Goal: Information Seeking & Learning: Learn about a topic

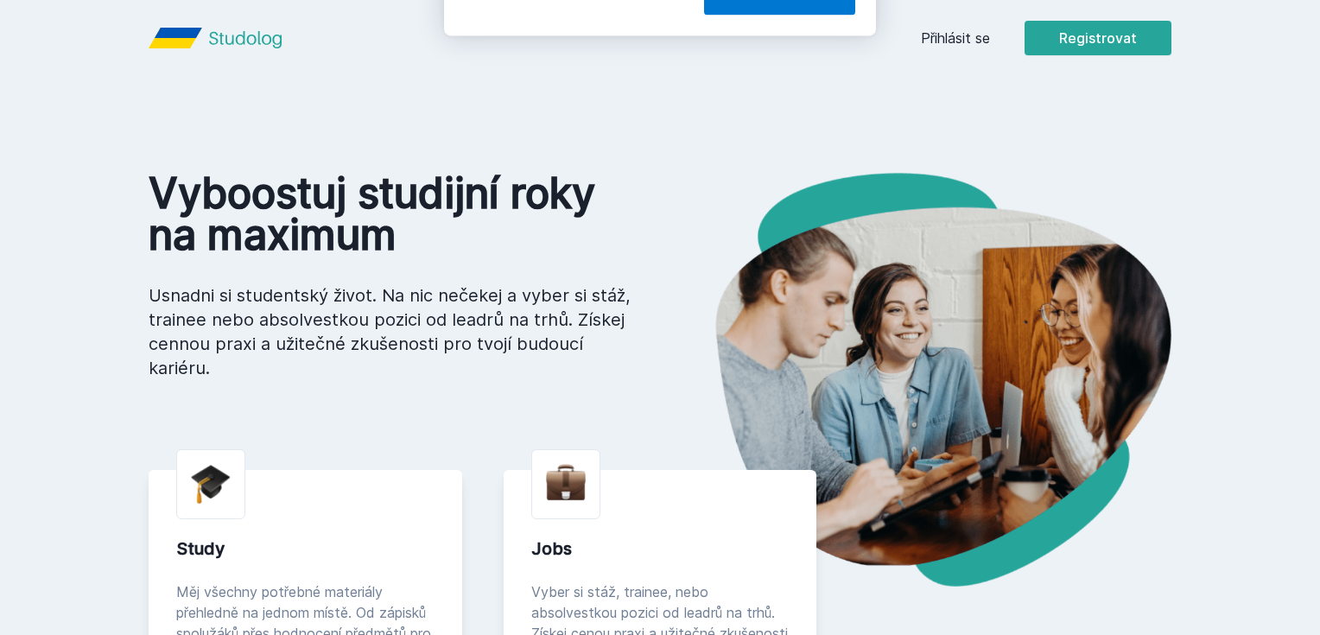
click at [1060, 41] on div "[PERSON_NAME] dostávat tipy ohledně studia, nových testů, hodnocení učitelů a p…" at bounding box center [660, 77] width 1320 height 154
click at [660, 119] on button "Ne" at bounding box center [663, 111] width 62 height 43
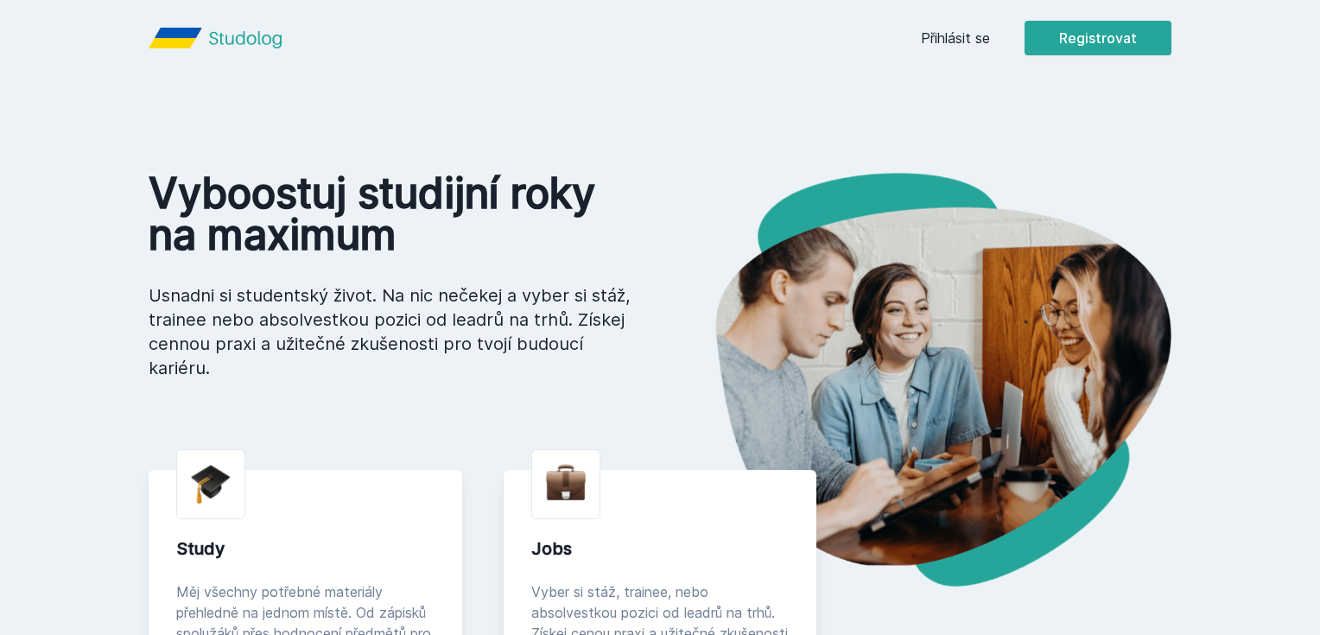
click at [990, 38] on link "Přihlásit se" at bounding box center [955, 38] width 69 height 21
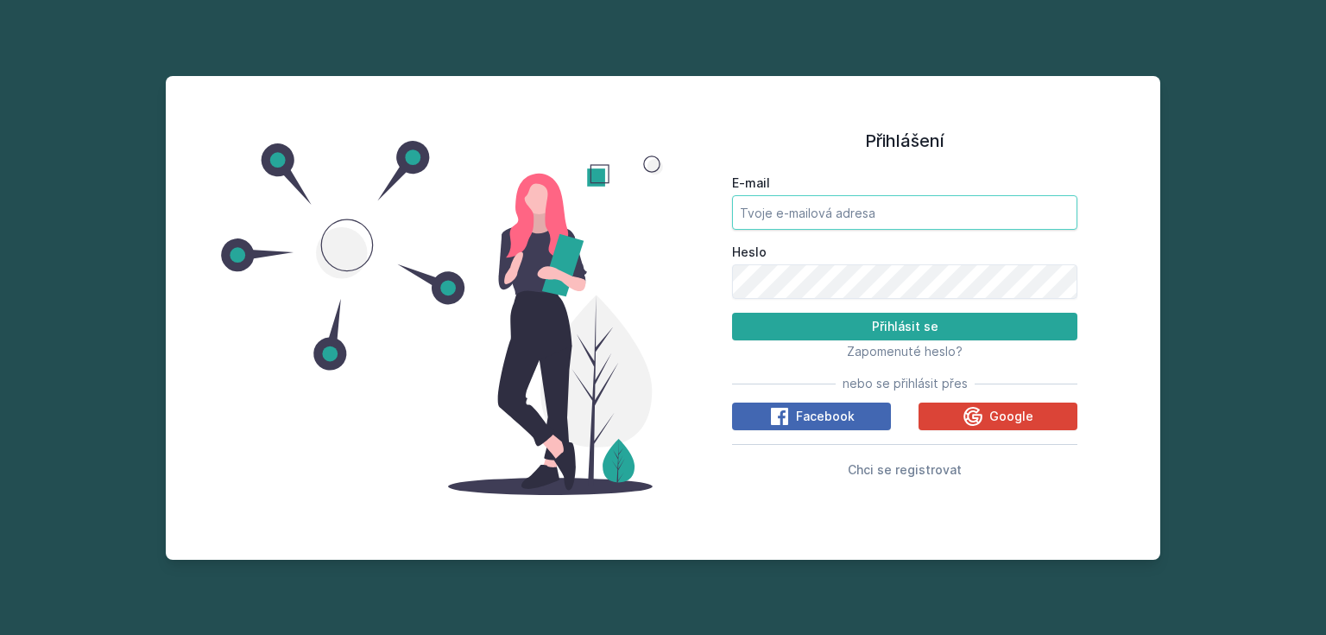
click at [857, 214] on input "E-mail" at bounding box center [904, 212] width 345 height 35
type input "j"
type input "[EMAIL_ADDRESS][DOMAIN_NAME]"
click at [732, 313] on button "Přihlásit se" at bounding box center [904, 327] width 345 height 28
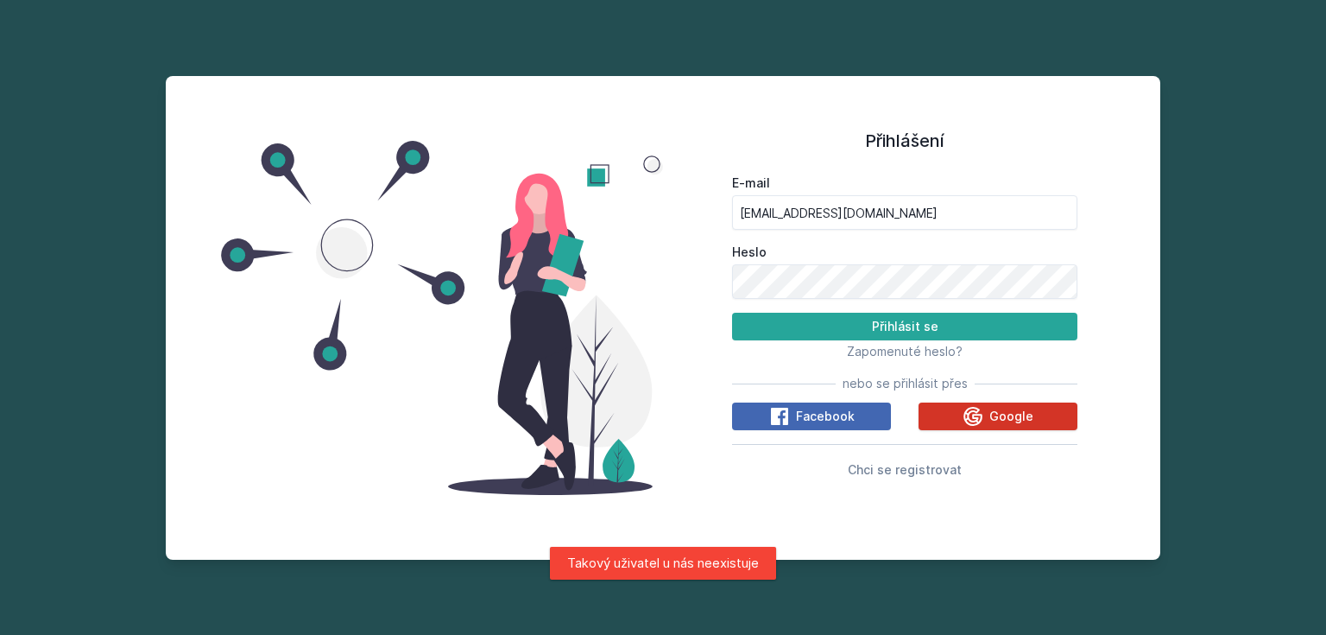
click at [988, 425] on div "Google" at bounding box center [998, 416] width 71 height 21
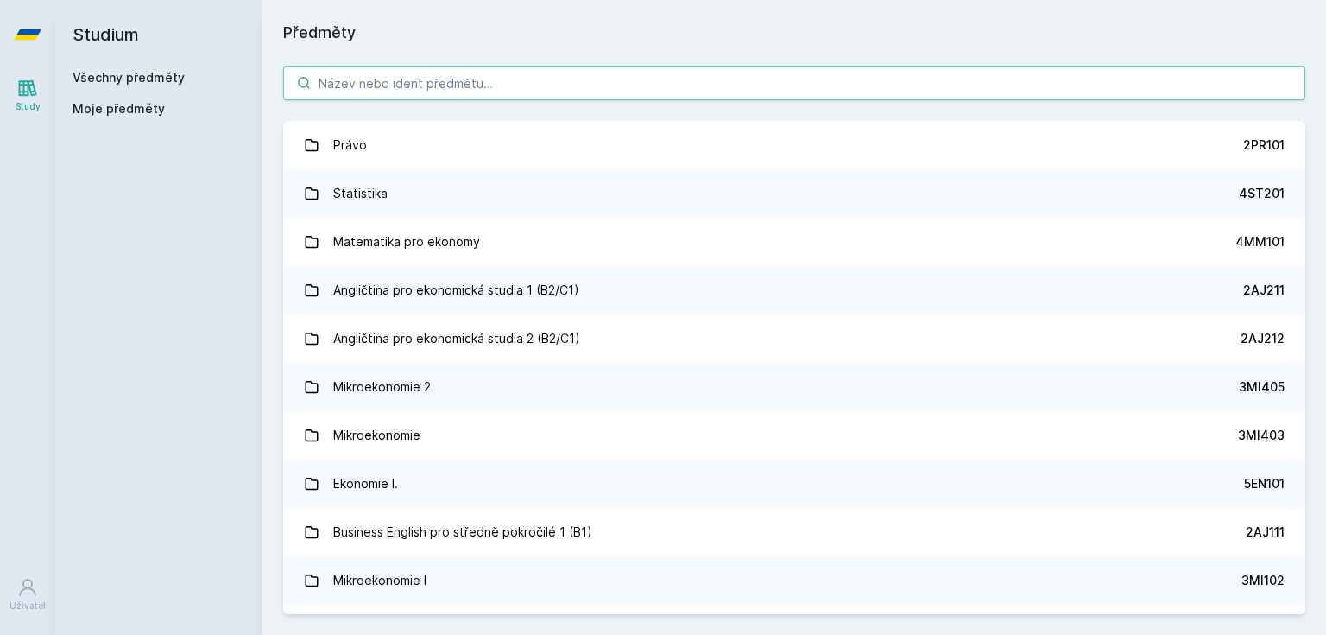
click at [509, 89] on input "search" at bounding box center [794, 83] width 1022 height 35
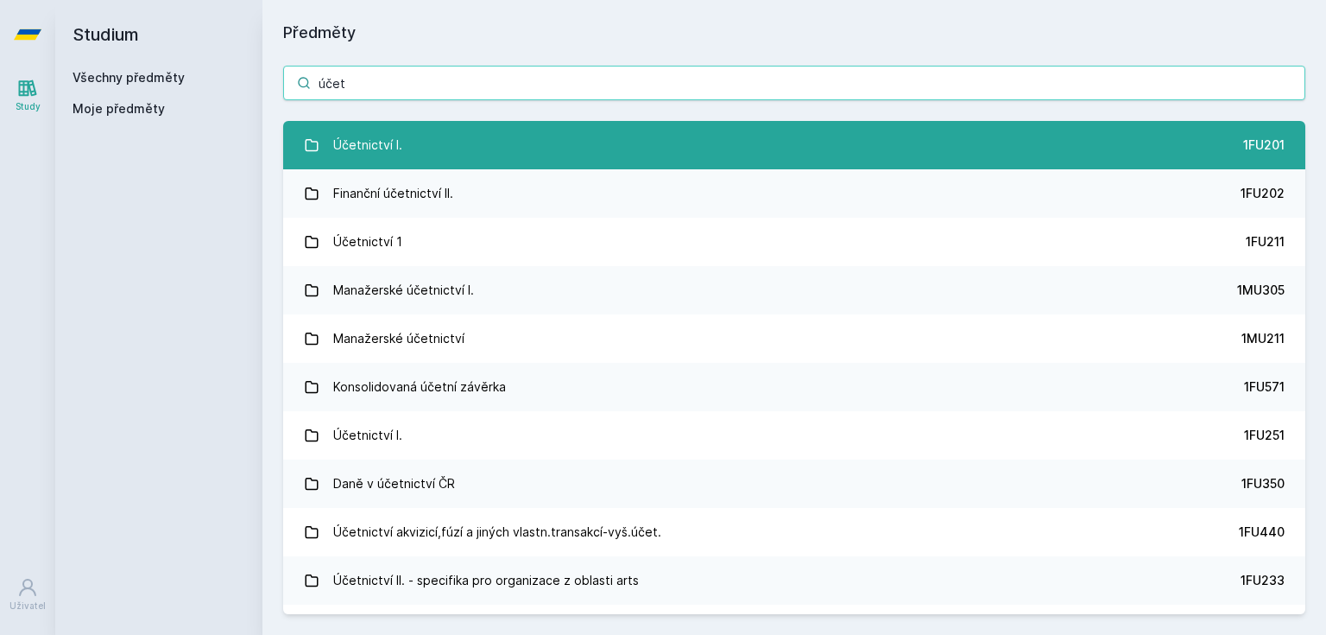
type input "účet"
click at [505, 139] on link "Účetnictví I. 1FU201" at bounding box center [794, 145] width 1022 height 48
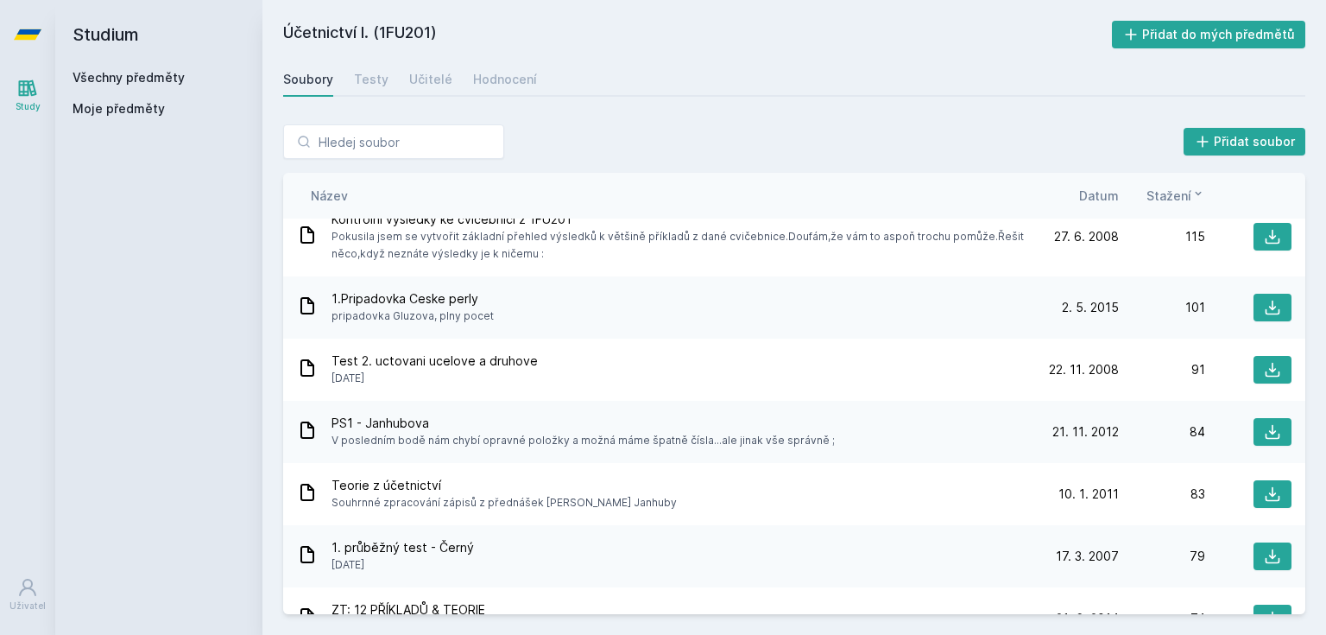
scroll to position [1611, 0]
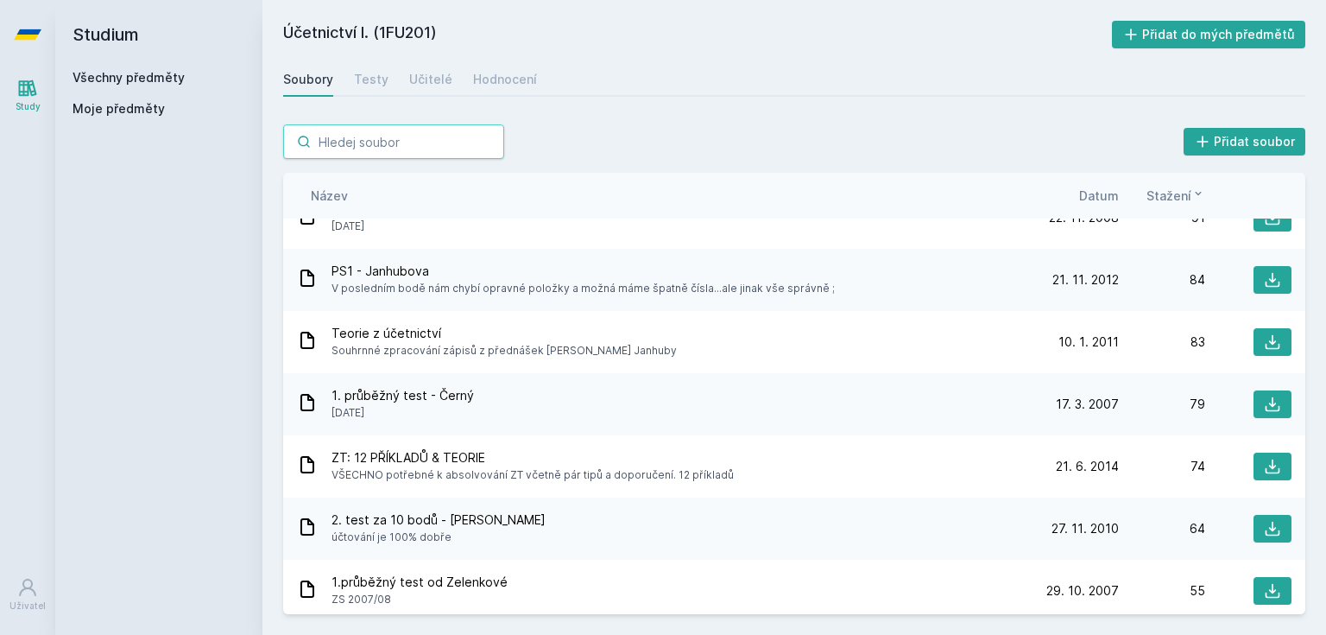
click at [418, 156] on input "search" at bounding box center [393, 141] width 221 height 35
click at [414, 150] on input "search" at bounding box center [393, 141] width 221 height 35
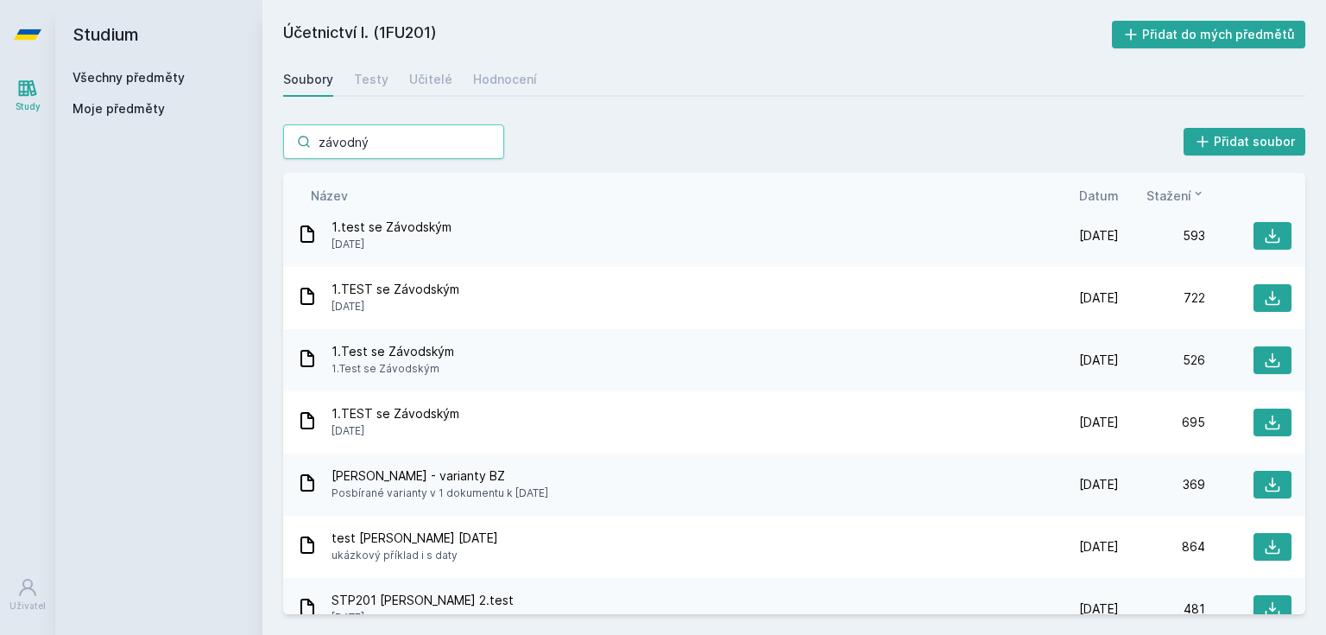
scroll to position [829, 0]
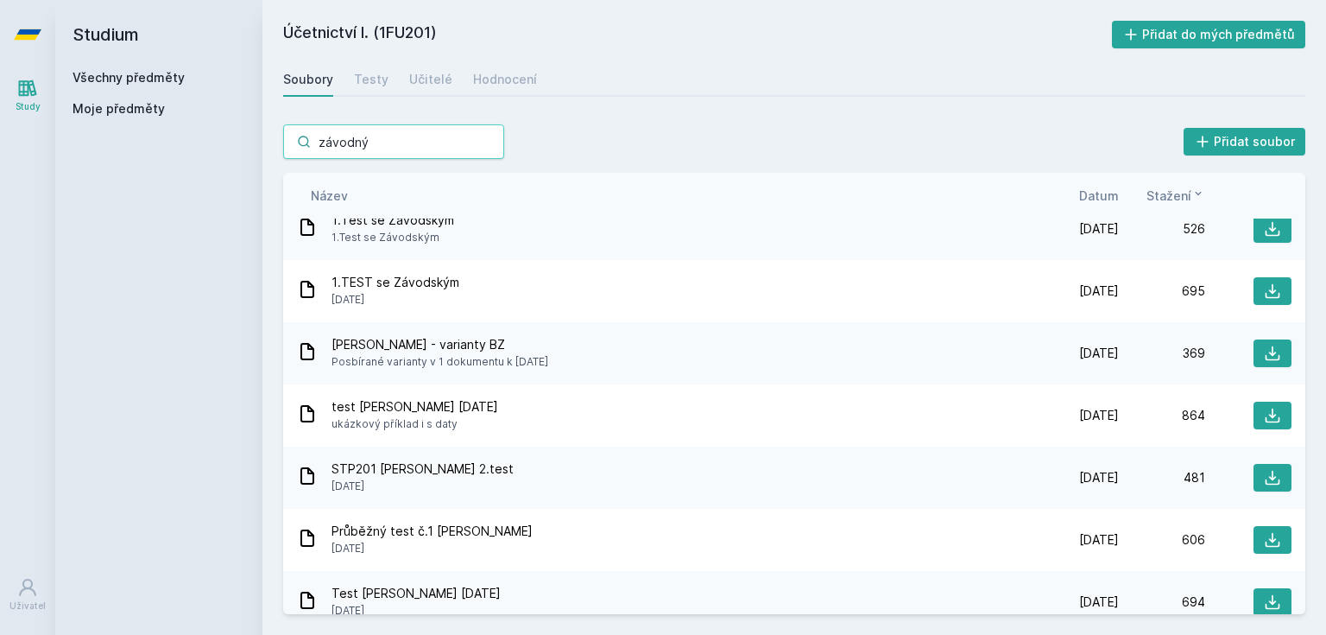
type input "závodný"
click at [504, 141] on div "závodný Přidat soubor" at bounding box center [794, 141] width 1022 height 35
click at [497, 142] on input "závodný" at bounding box center [393, 141] width 221 height 35
click at [491, 142] on input "závodný" at bounding box center [393, 141] width 221 height 35
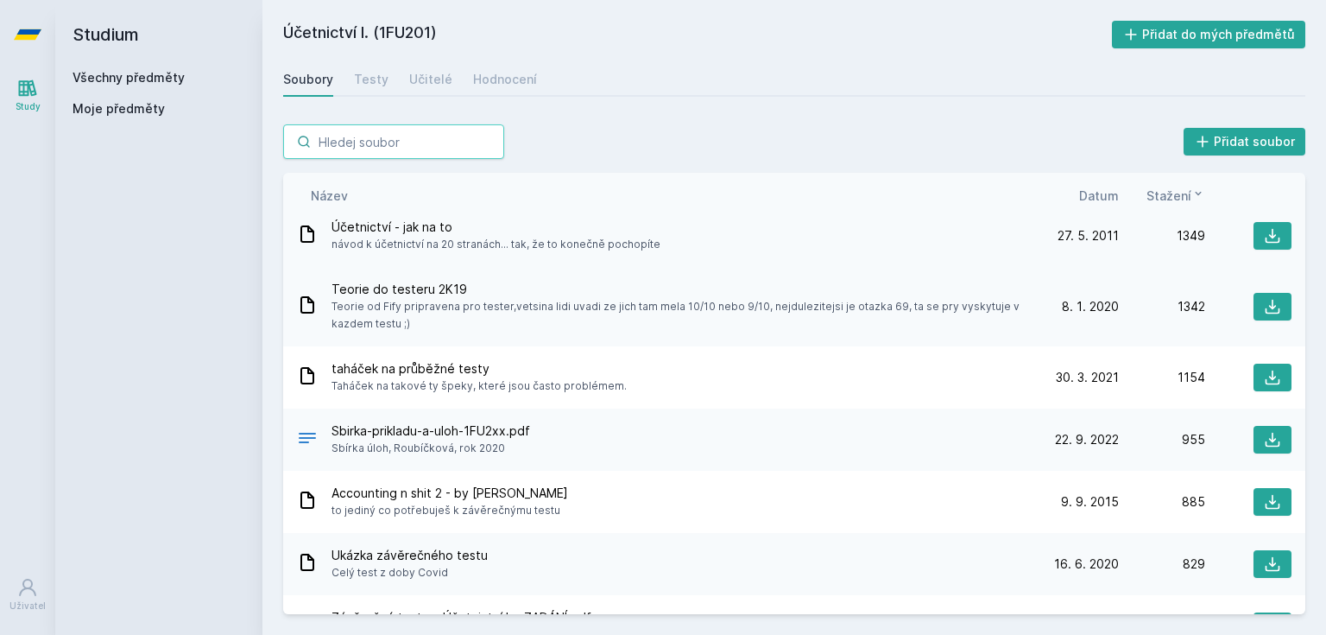
scroll to position [0, 0]
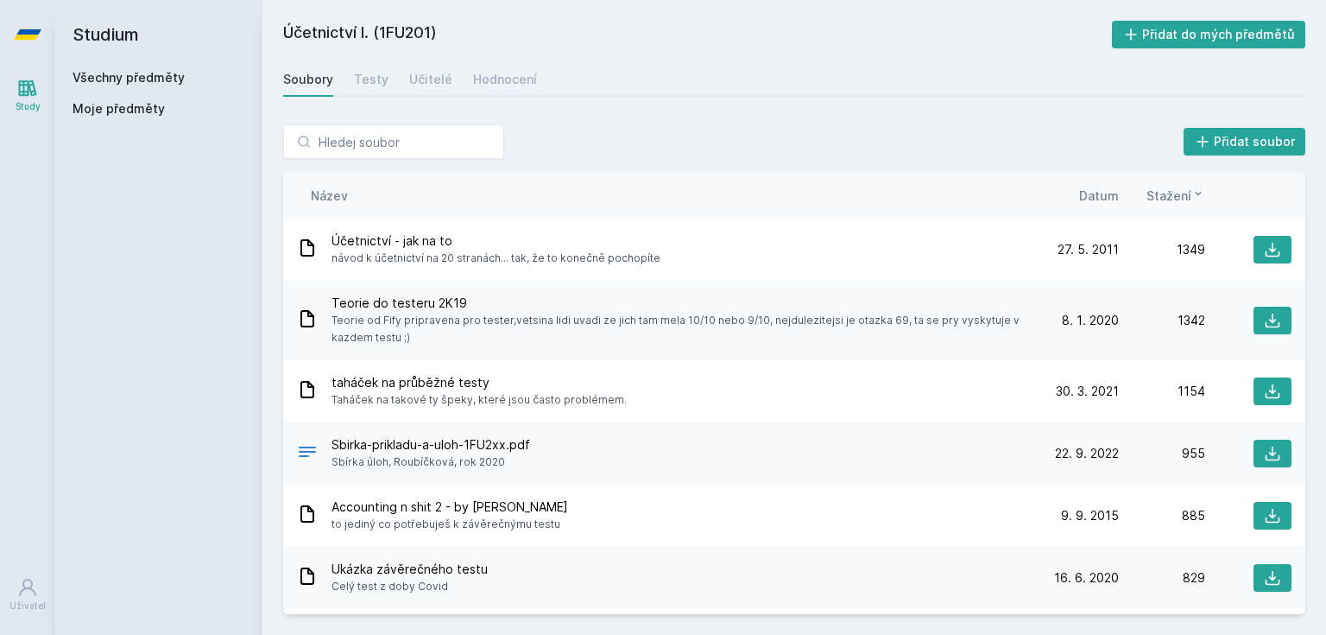
click at [1178, 198] on span "Stažení" at bounding box center [1169, 196] width 45 height 18
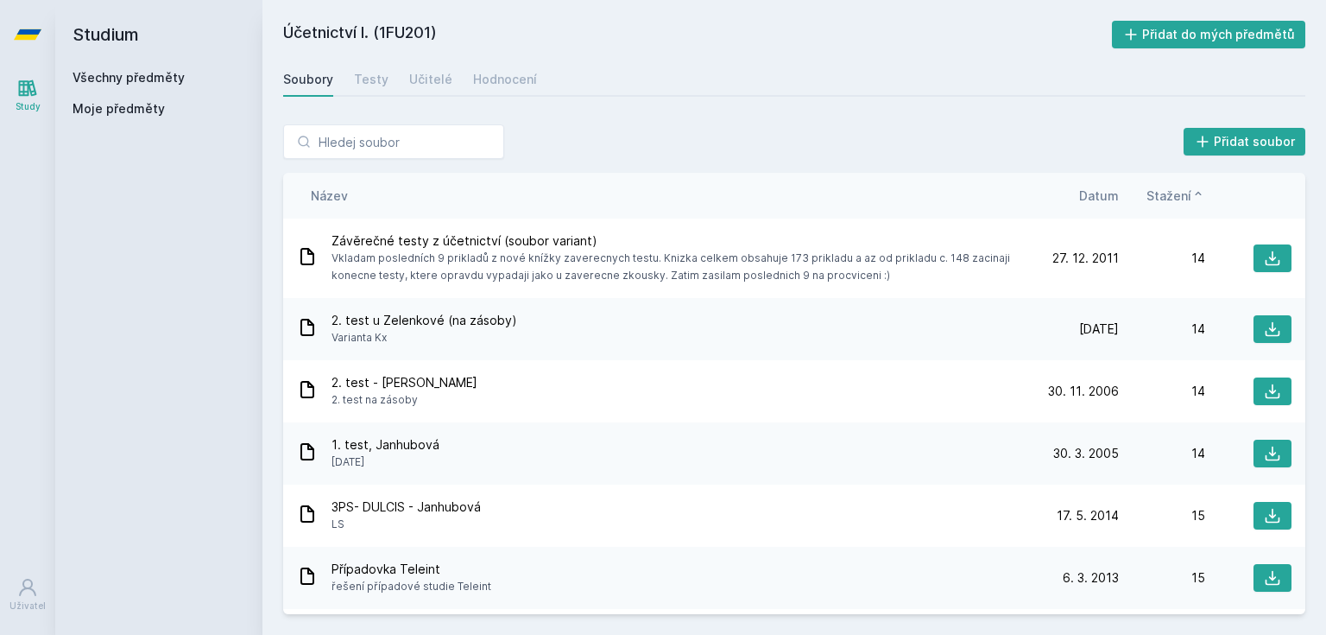
click at [1178, 198] on span "Stažení" at bounding box center [1169, 196] width 45 height 18
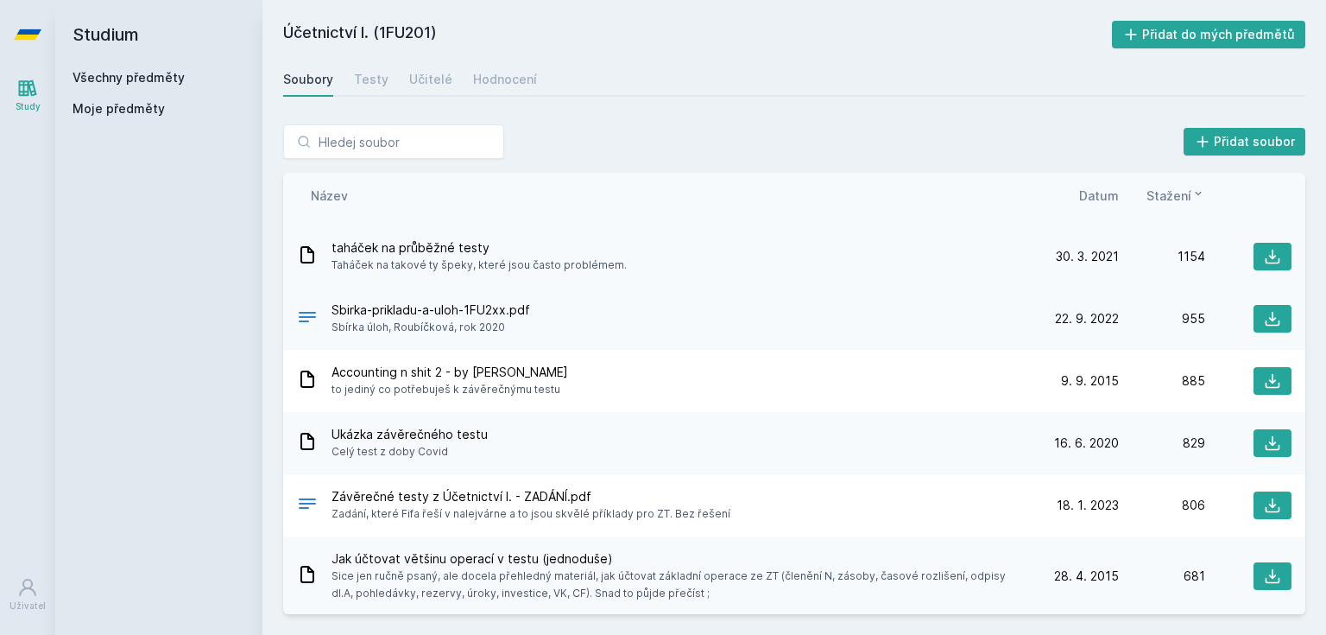
scroll to position [138, 0]
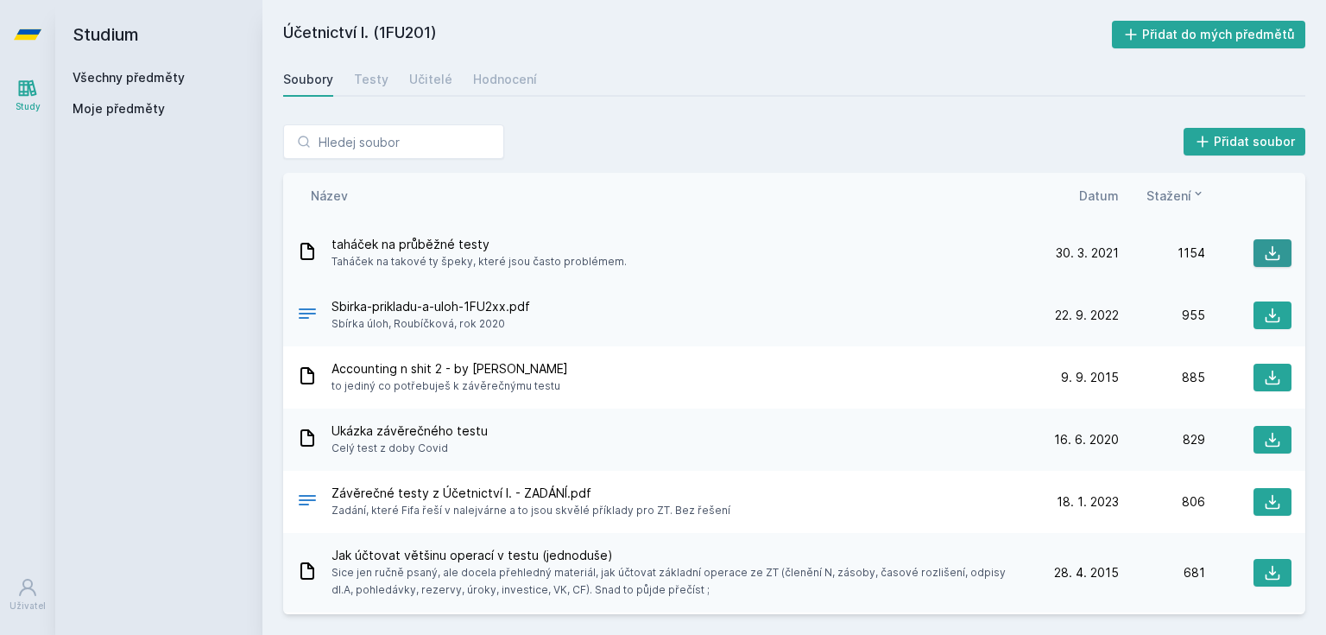
click at [1264, 250] on icon at bounding box center [1272, 252] width 17 height 17
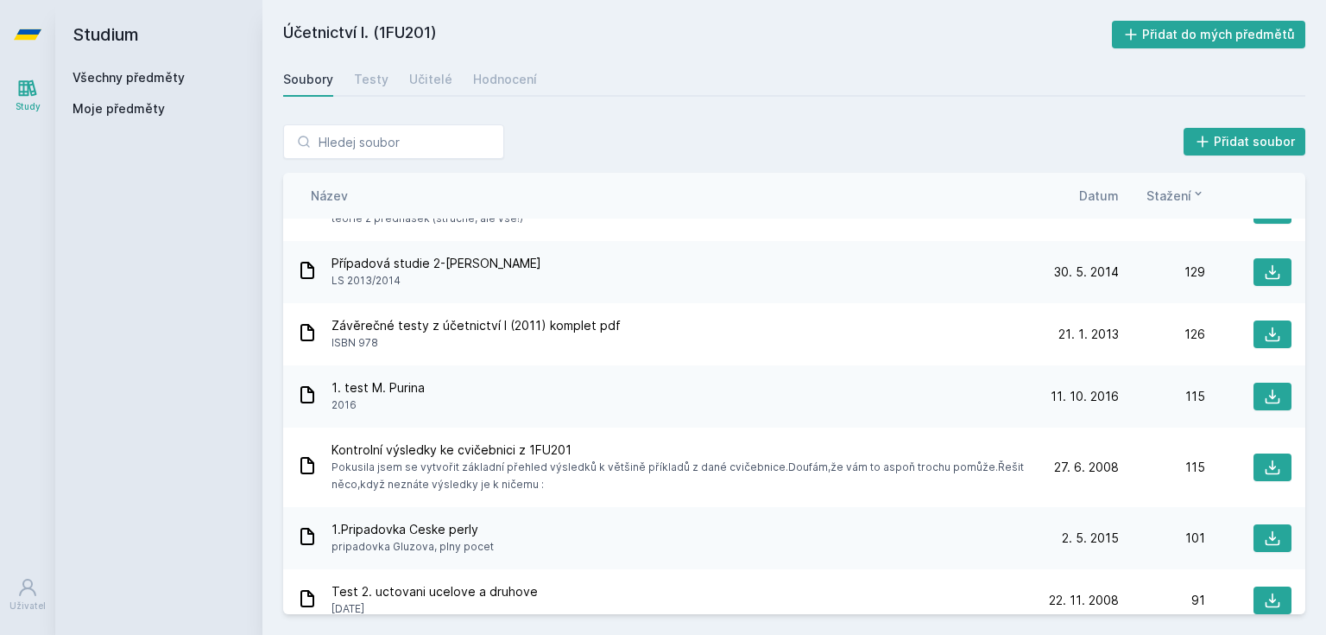
scroll to position [1244, 0]
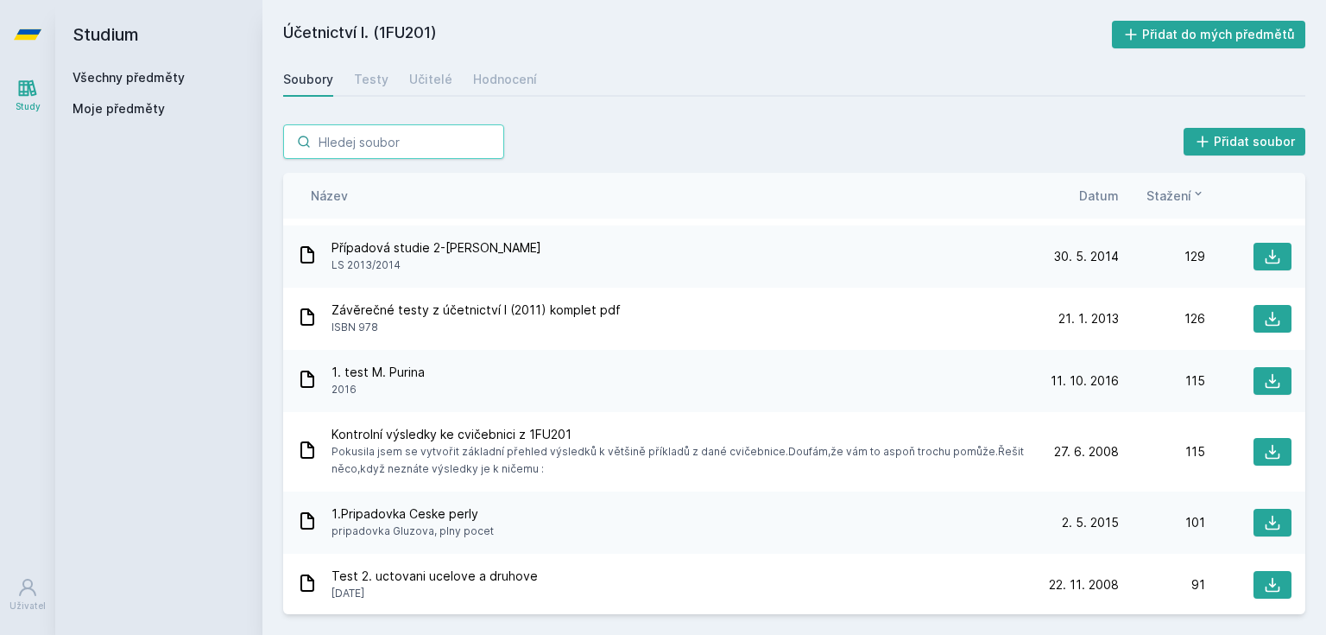
click at [417, 142] on input "search" at bounding box center [393, 141] width 221 height 35
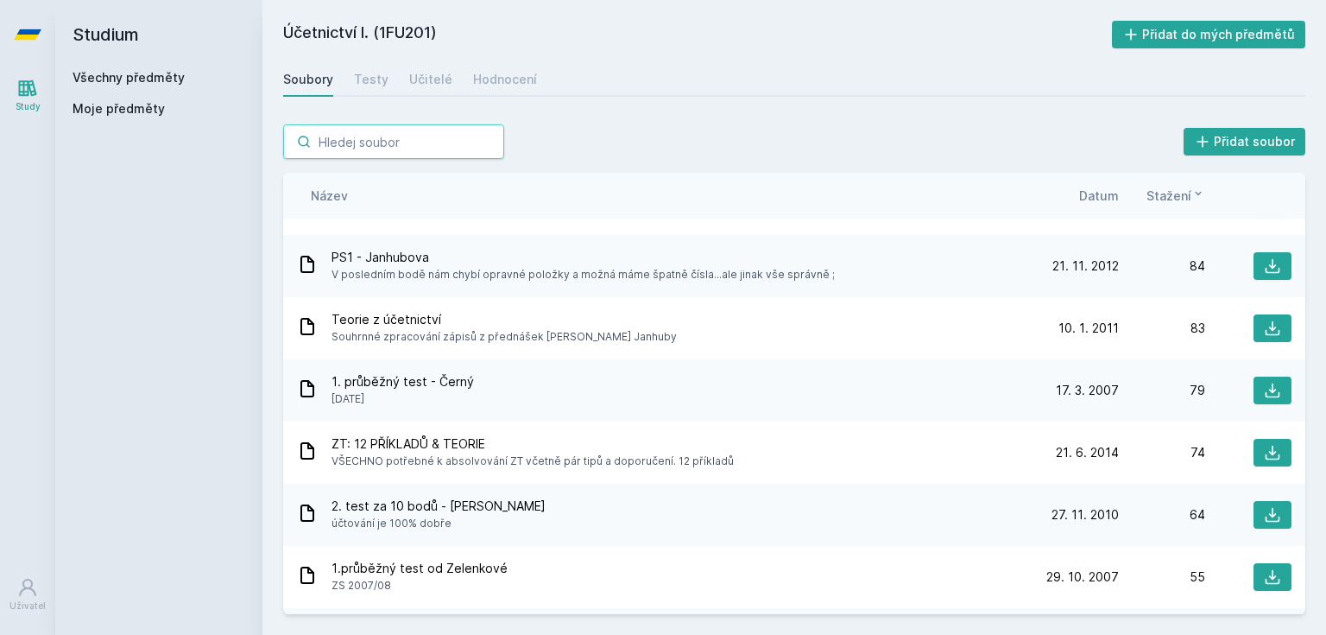
scroll to position [1658, 0]
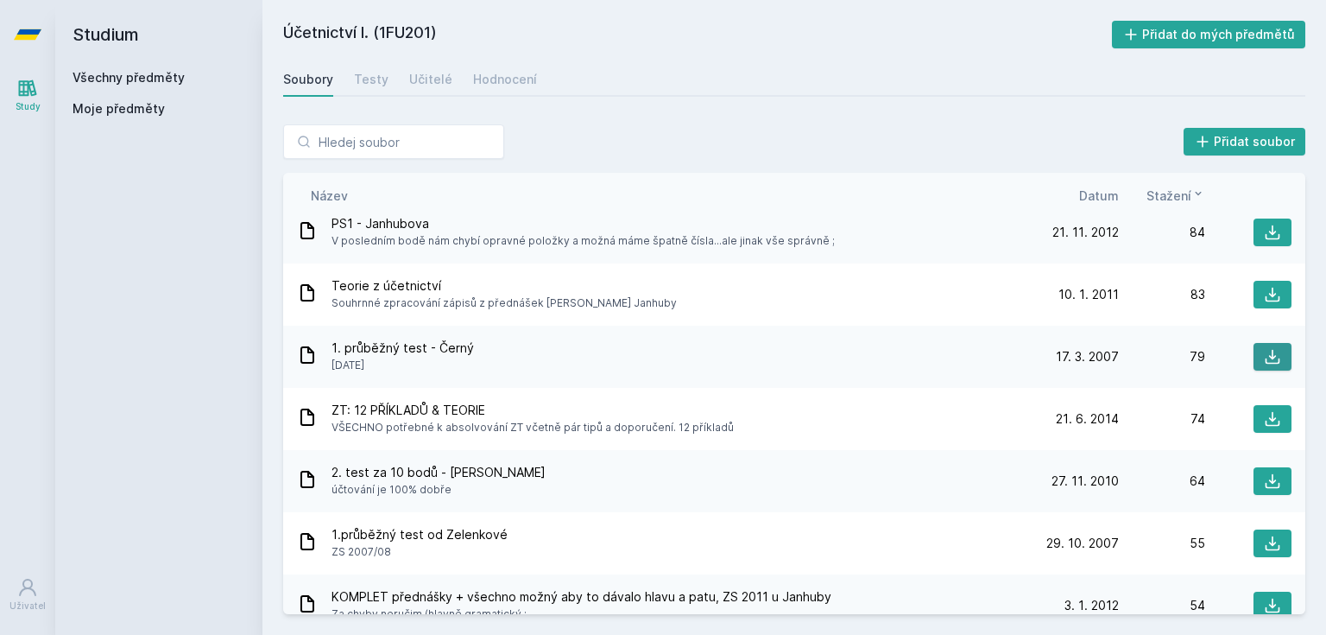
click at [1264, 355] on icon at bounding box center [1272, 356] width 17 height 17
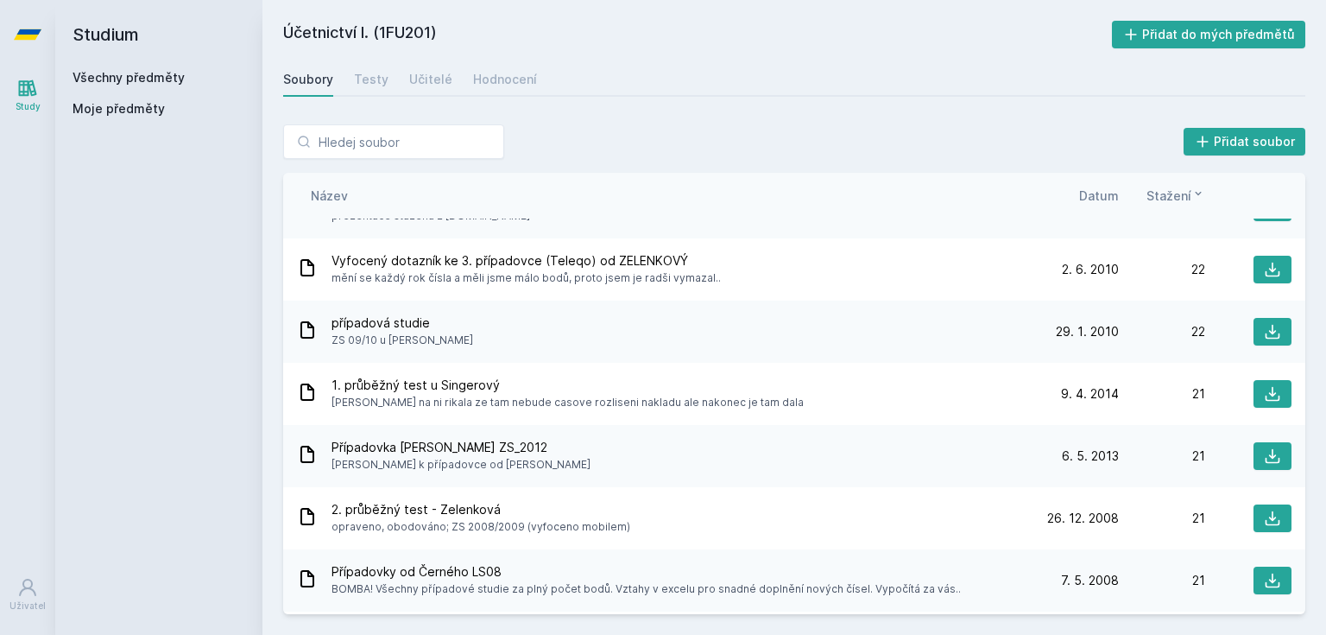
scroll to position [2609, 0]
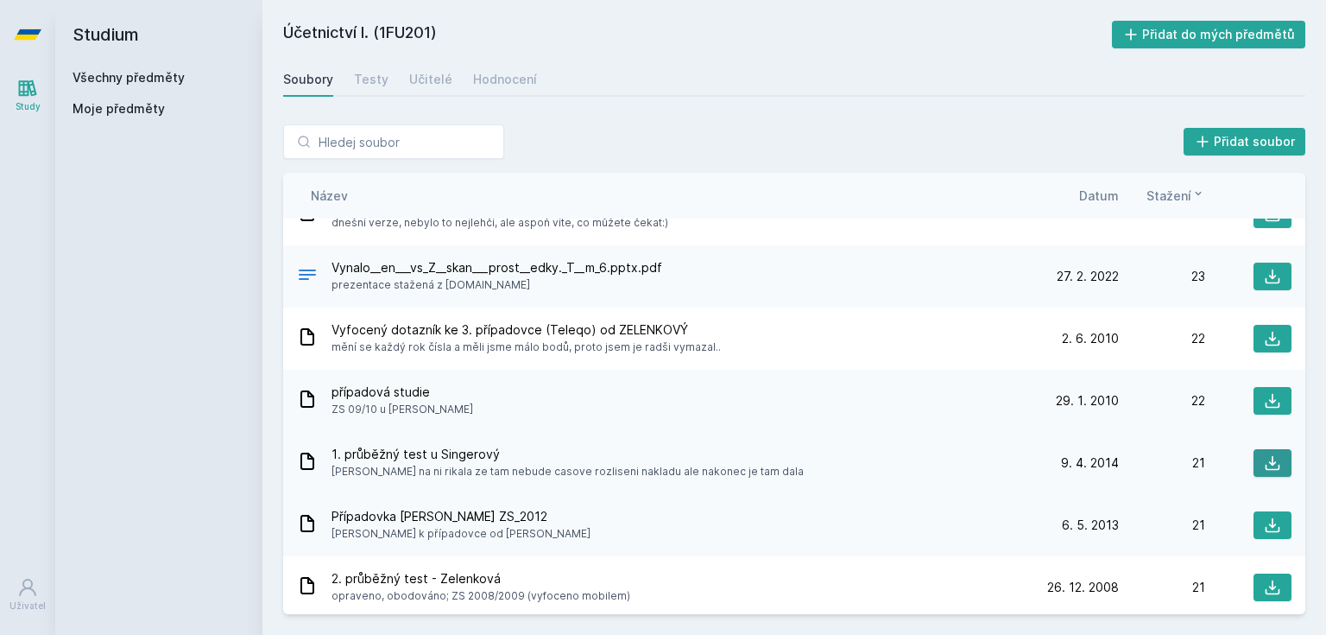
click at [1268, 459] on icon at bounding box center [1272, 462] width 17 height 17
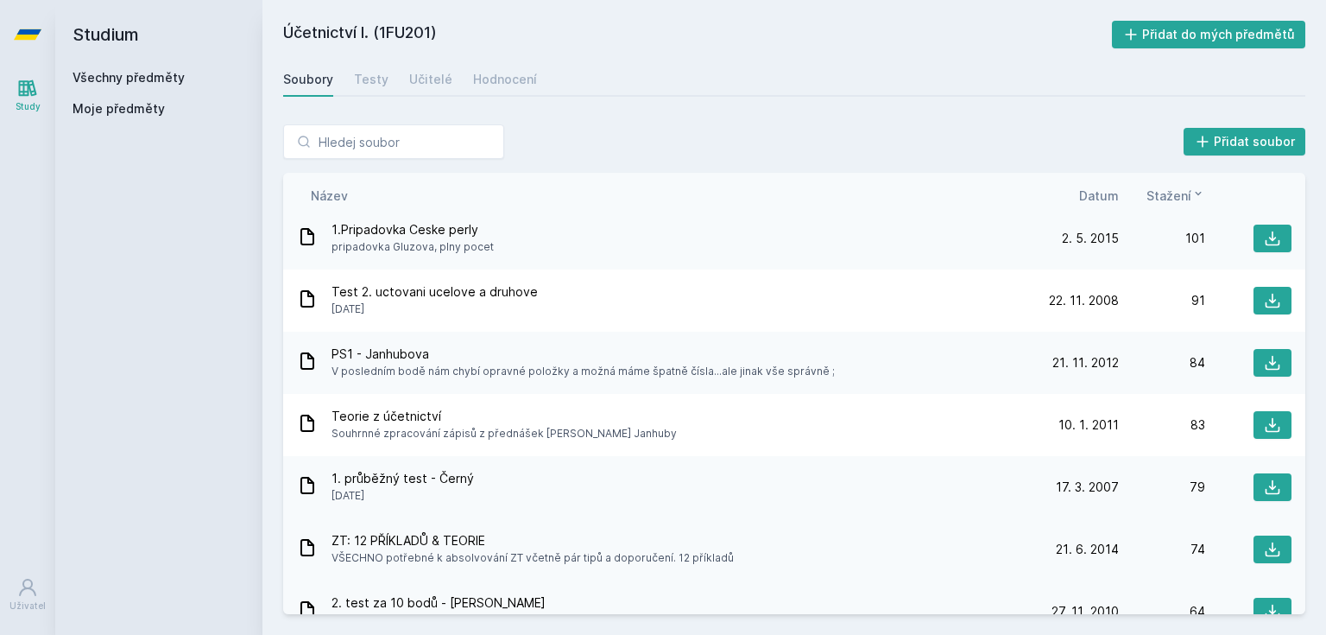
scroll to position [1503, 0]
